Goal: Obtain resource: Download file/media

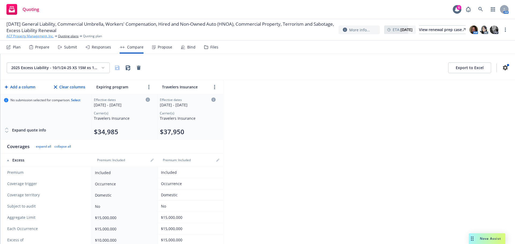
click at [43, 36] on link "ACF Property Management, Inc." at bounding box center [29, 36] width 47 height 5
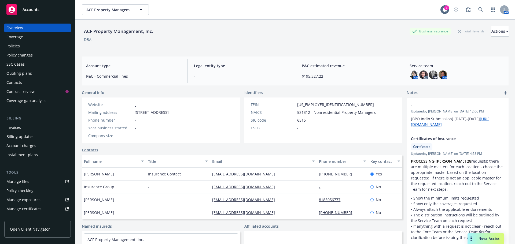
click at [18, 46] on div "Policies" at bounding box center [12, 46] width 13 height 9
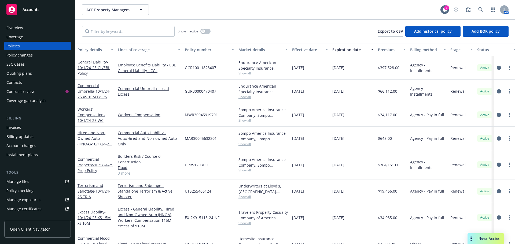
click at [18, 75] on div "Quoting plans" at bounding box center [18, 73] width 25 height 9
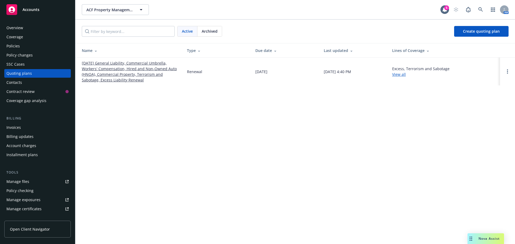
click at [103, 67] on link "[DATE] General Liability, Commercial Umbrella, Workers' Compensation, Hired and…" at bounding box center [130, 71] width 97 height 23
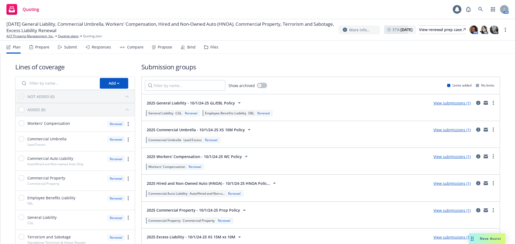
click at [210, 46] on div "Files" at bounding box center [214, 47] width 8 height 4
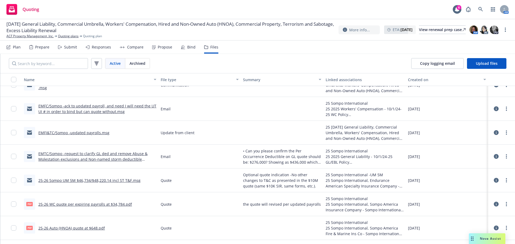
scroll to position [188, 0]
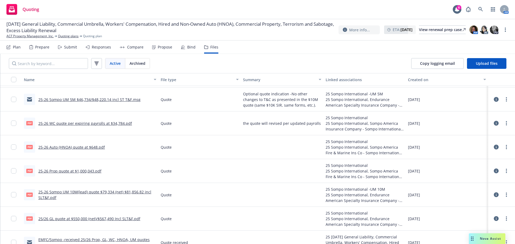
click at [82, 173] on link "25-26 Prop quote at $1,000,043.pdf" at bounding box center [69, 171] width 63 height 5
click at [37, 36] on link "ACF Property Management, Inc." at bounding box center [29, 36] width 47 height 5
